Goal: Transaction & Acquisition: Subscribe to service/newsletter

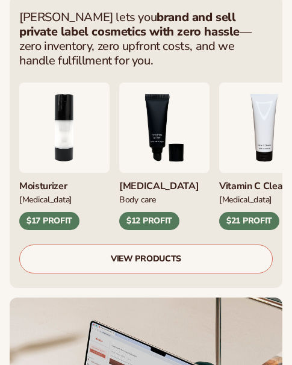
scroll to position [653, 0]
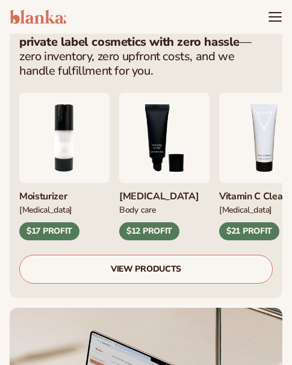
click at [110, 93] on img "2 / 9" at bounding box center [64, 138] width 90 height 90
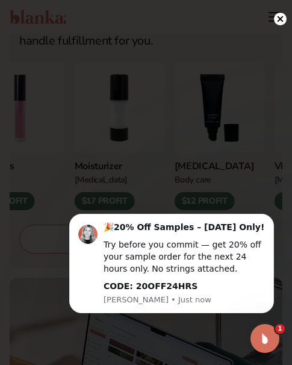
scroll to position [0, 0]
click at [279, 17] on icon at bounding box center [281, 19] width 6 height 6
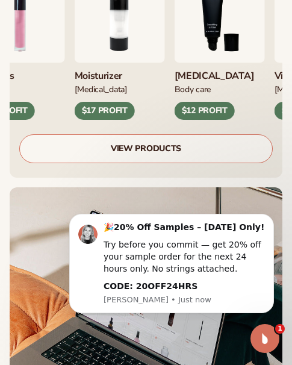
scroll to position [713, 0]
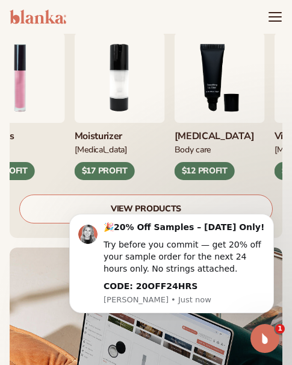
click at [131, 195] on link "VIEW PRODUCTS" at bounding box center [146, 209] width 254 height 29
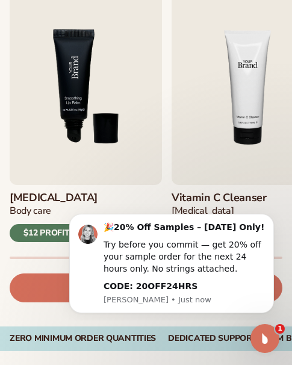
click at [93, 139] on img "3 / 9" at bounding box center [86, 87] width 152 height 195
click at [268, 218] on icon "Dismiss notification" at bounding box center [271, 217] width 7 height 7
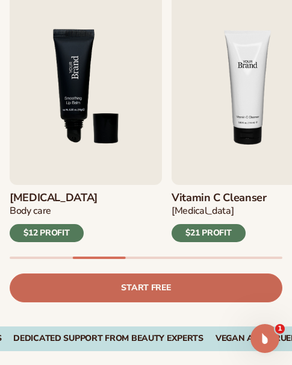
click at [138, 293] on link "Start free" at bounding box center [146, 288] width 273 height 29
